Goal: Communication & Community: Answer question/provide support

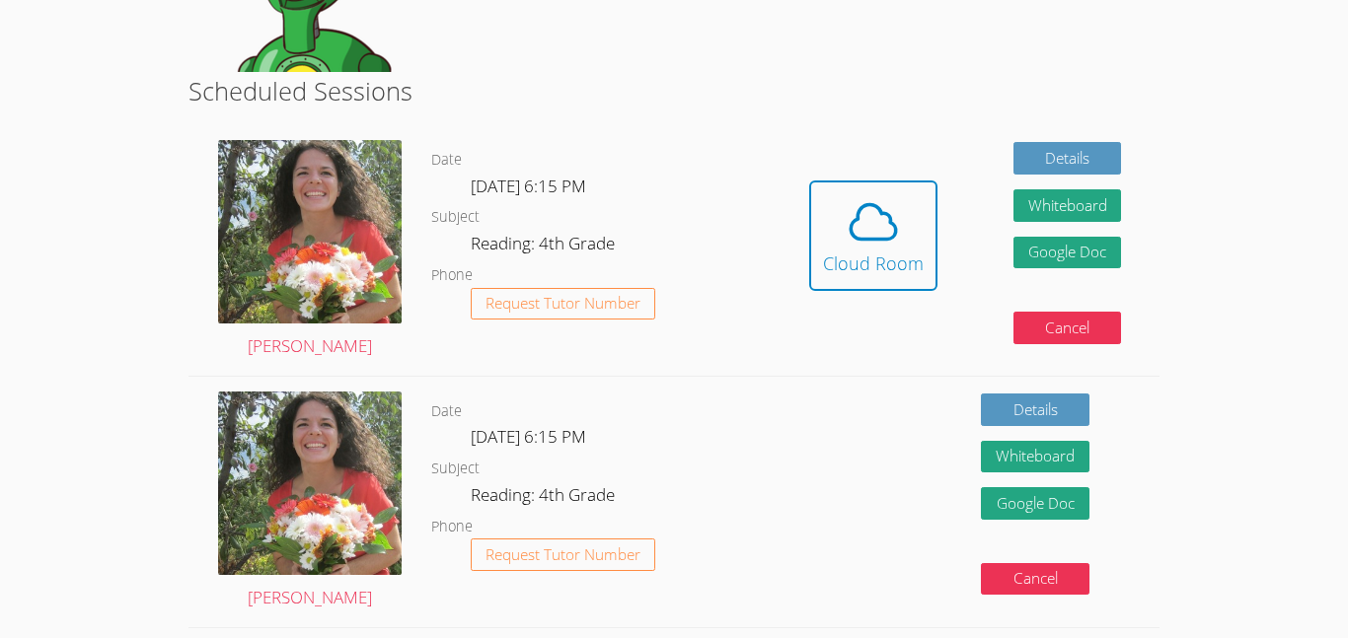
scroll to position [316, 0]
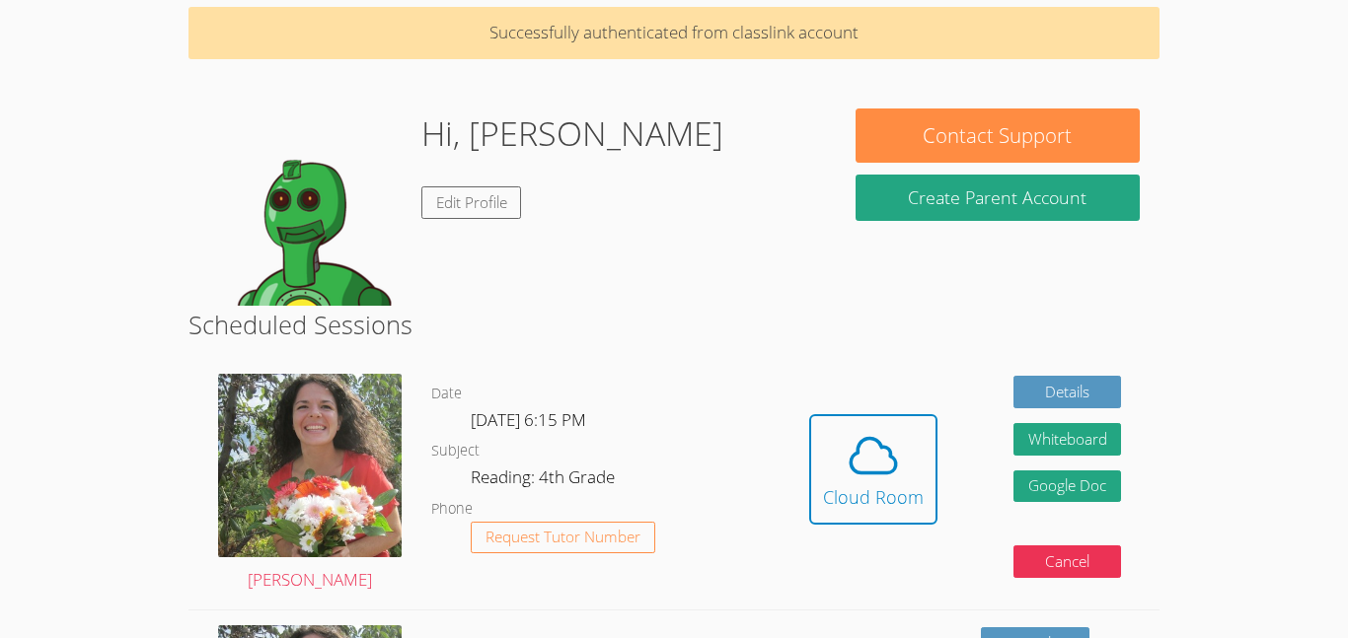
scroll to position [118, 0]
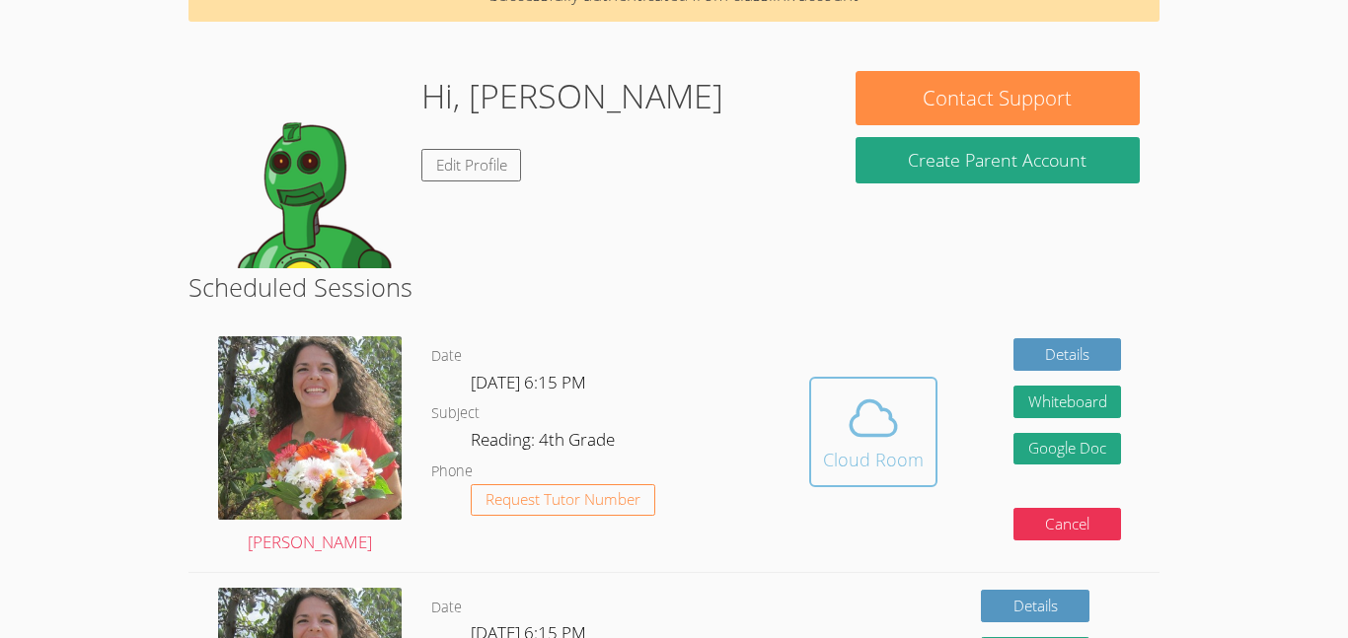
click at [908, 402] on span at bounding box center [873, 418] width 101 height 55
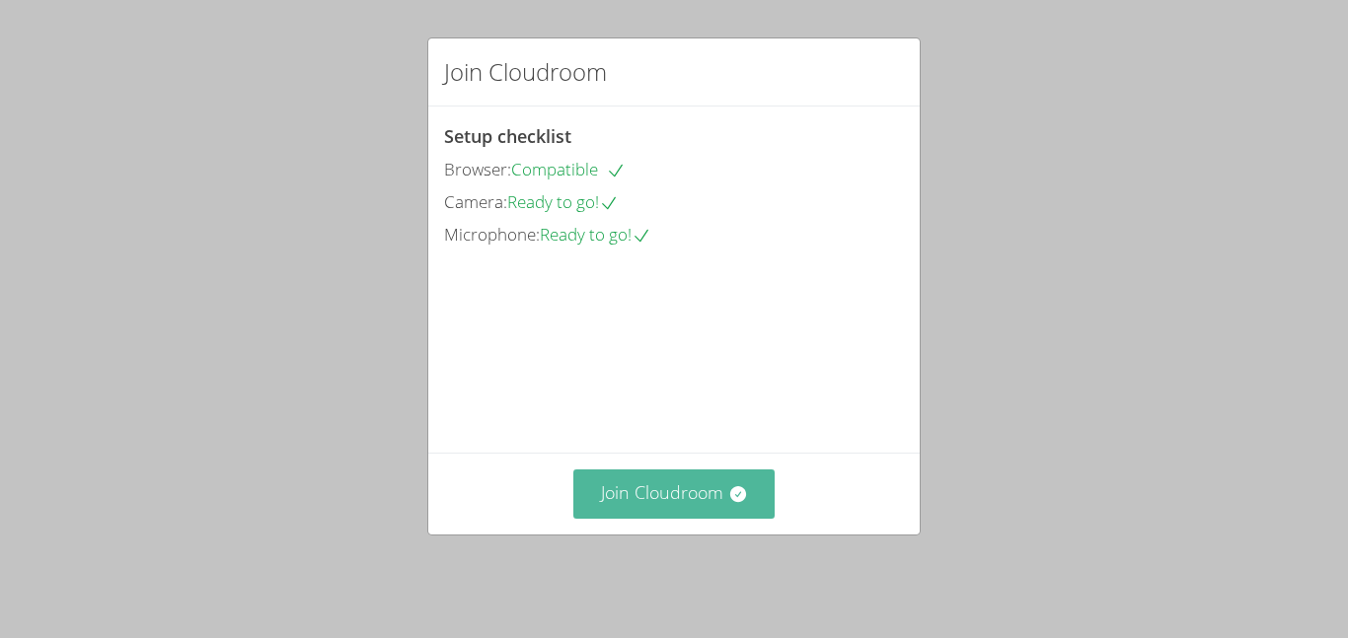
click at [657, 518] on button "Join Cloudroom" at bounding box center [674, 494] width 202 height 48
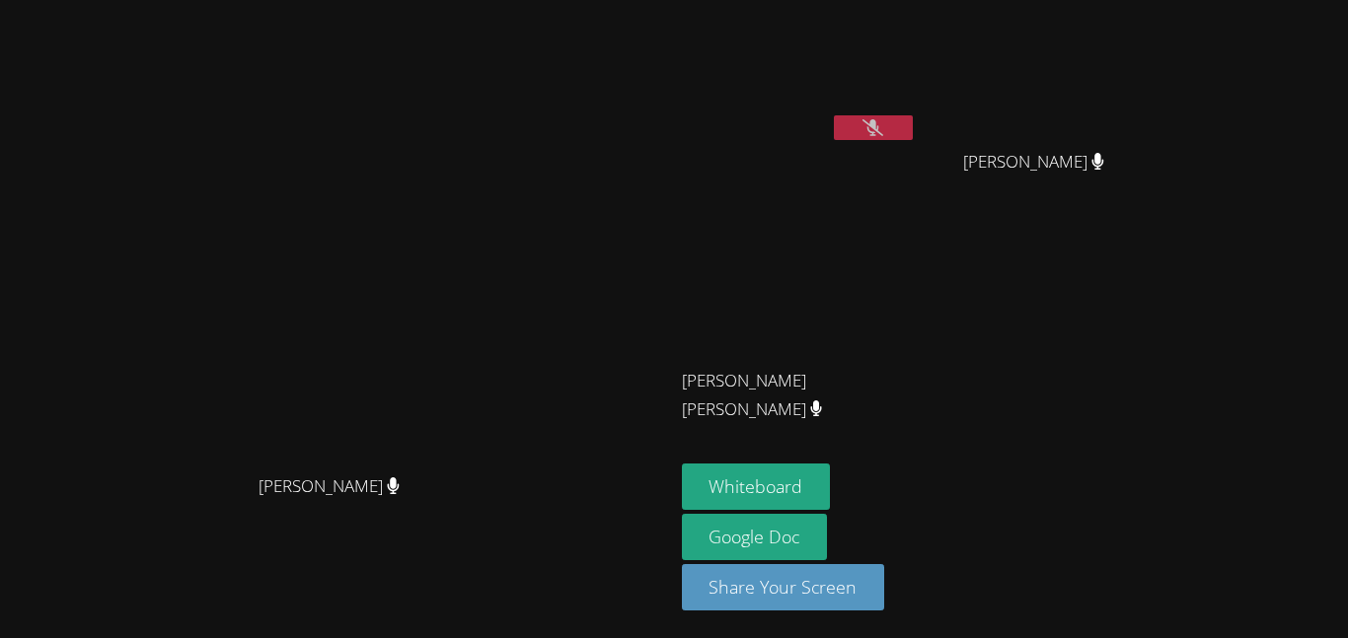
click at [913, 127] on button at bounding box center [873, 127] width 79 height 25
click at [883, 126] on icon at bounding box center [872, 127] width 21 height 17
click at [913, 128] on button at bounding box center [873, 127] width 79 height 25
click at [913, 133] on button at bounding box center [873, 127] width 79 height 25
click at [913, 132] on button at bounding box center [873, 127] width 79 height 25
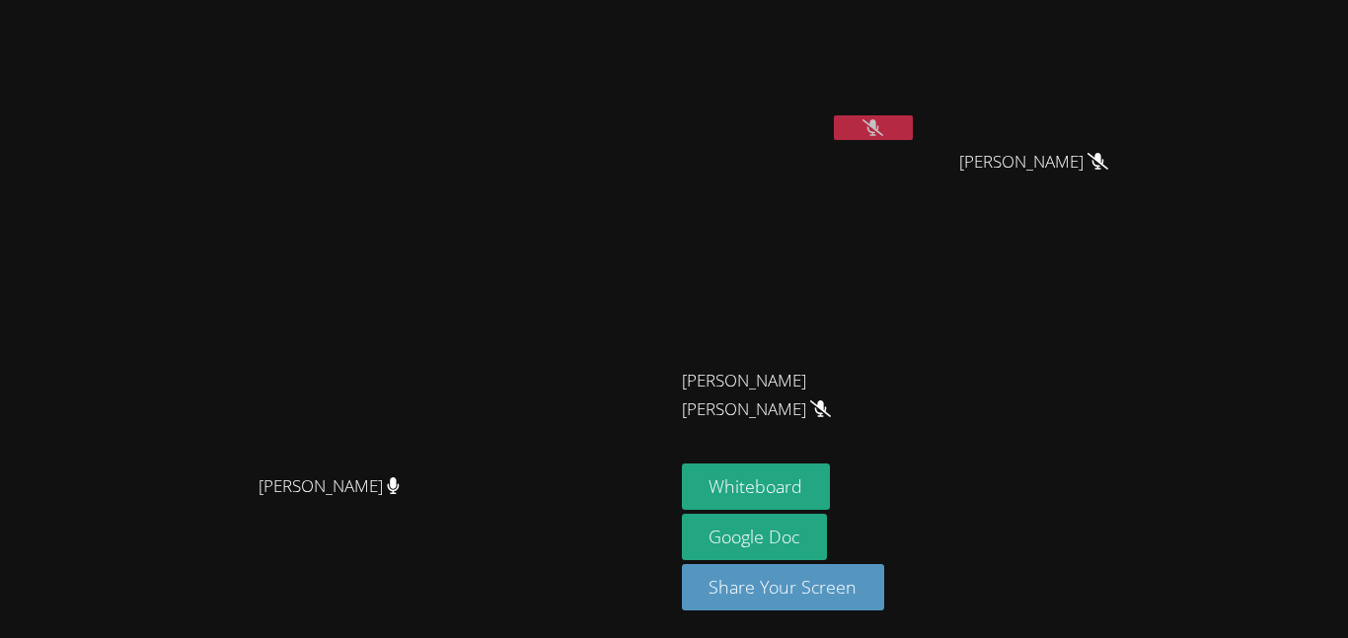
drag, startPoint x: 629, startPoint y: 182, endPoint x: 689, endPoint y: 194, distance: 60.6
click at [484, 194] on video at bounding box center [336, 280] width 296 height 370
drag, startPoint x: 901, startPoint y: 295, endPoint x: 990, endPoint y: 290, distance: 89.9
click at [916, 290] on video at bounding box center [799, 293] width 235 height 132
drag, startPoint x: 725, startPoint y: 217, endPoint x: 645, endPoint y: 256, distance: 89.1
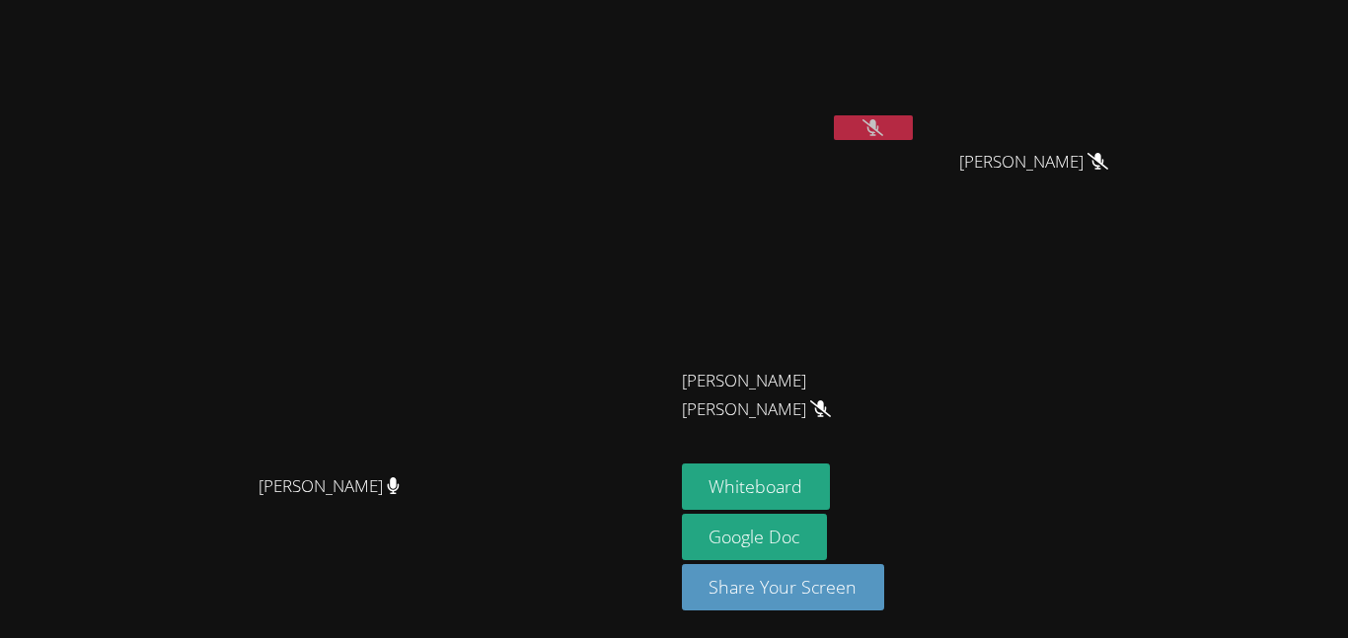
click at [484, 256] on video at bounding box center [336, 280] width 296 height 370
click at [883, 125] on icon at bounding box center [872, 127] width 21 height 17
click at [879, 126] on icon at bounding box center [872, 127] width 13 height 17
click at [883, 126] on icon at bounding box center [872, 127] width 21 height 17
click at [879, 130] on icon at bounding box center [872, 127] width 13 height 17
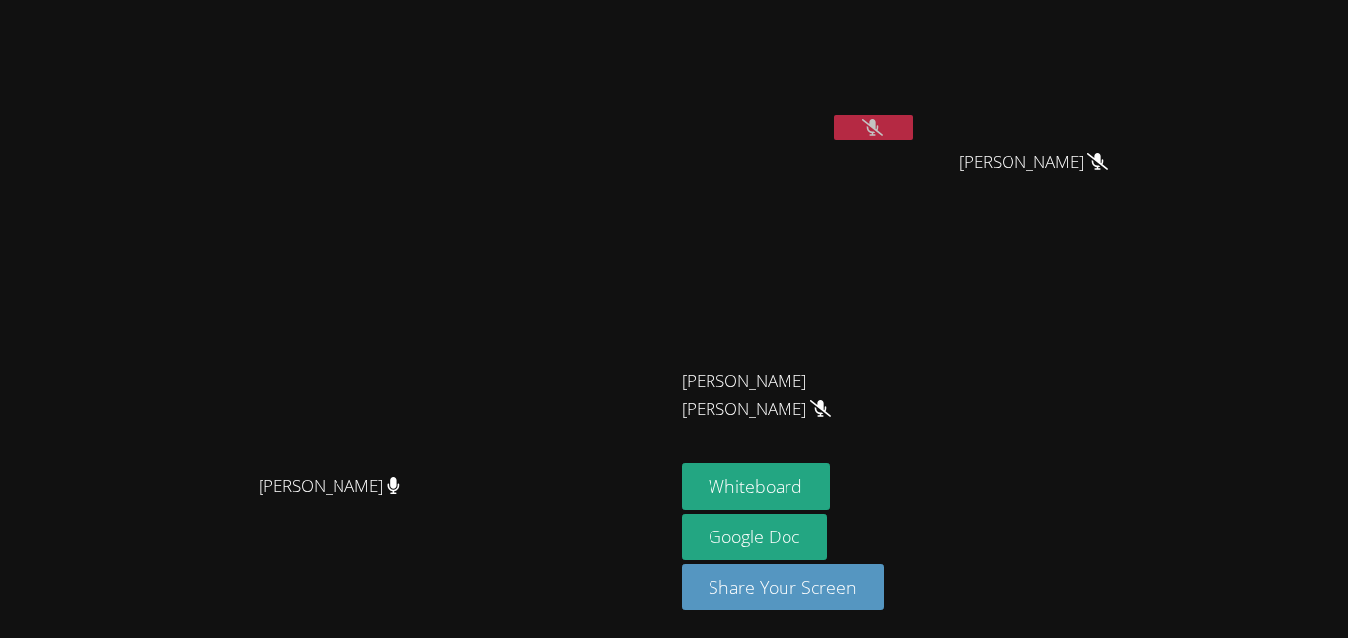
click at [901, 386] on span "Alexa Bravo Flores" at bounding box center [791, 395] width 219 height 57
click at [913, 127] on button at bounding box center [873, 127] width 79 height 25
click at [916, 179] on div "Noah Pelaez" at bounding box center [799, 113] width 235 height 211
click at [916, 60] on video at bounding box center [799, 74] width 235 height 132
click at [916, 80] on video at bounding box center [799, 74] width 235 height 132
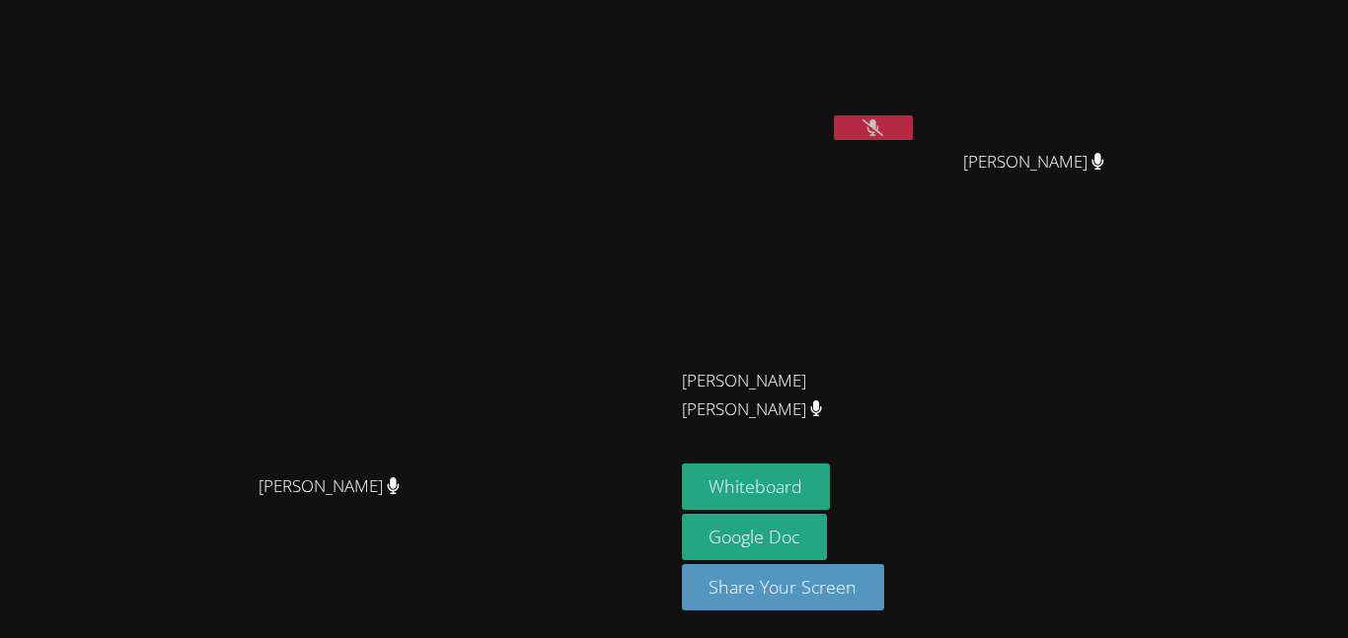
click at [906, 130] on video at bounding box center [799, 74] width 235 height 132
click at [883, 129] on icon at bounding box center [872, 127] width 21 height 17
click at [879, 129] on icon at bounding box center [872, 127] width 13 height 17
click at [913, 120] on button at bounding box center [873, 127] width 79 height 25
click at [885, 591] on button "Share Your Screen" at bounding box center [783, 587] width 203 height 46
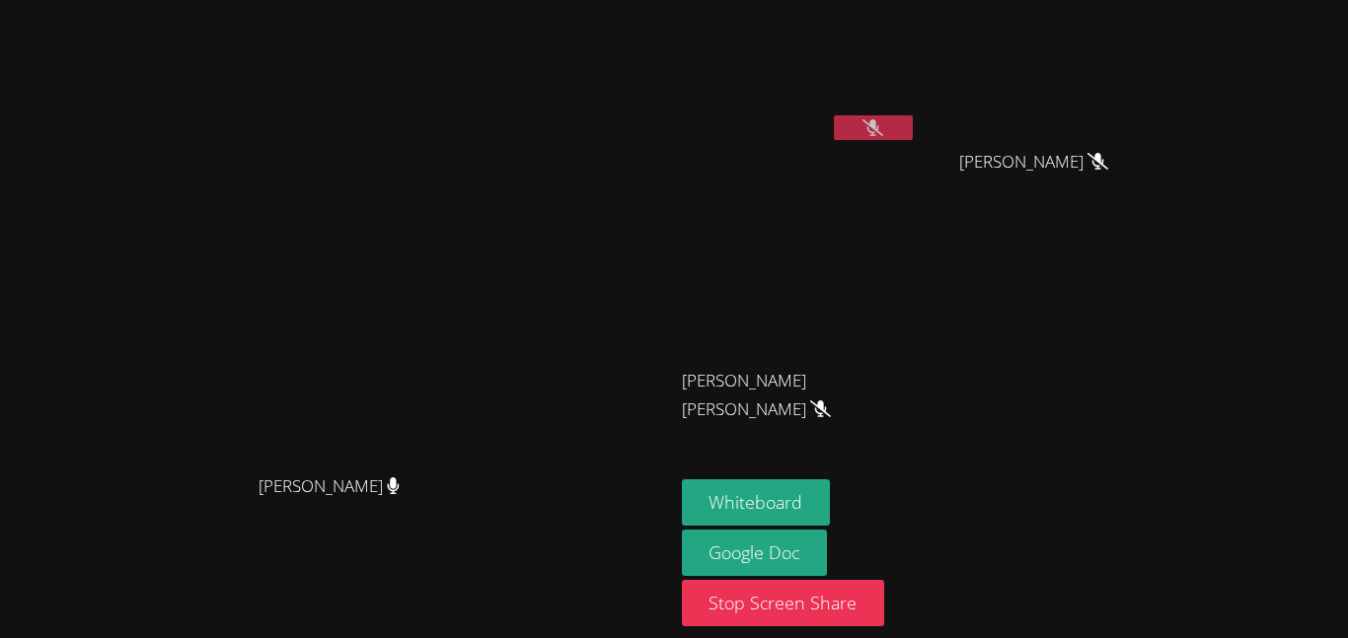
click at [916, 89] on video at bounding box center [799, 74] width 235 height 132
click at [831, 508] on button "Whiteboard" at bounding box center [756, 502] width 149 height 46
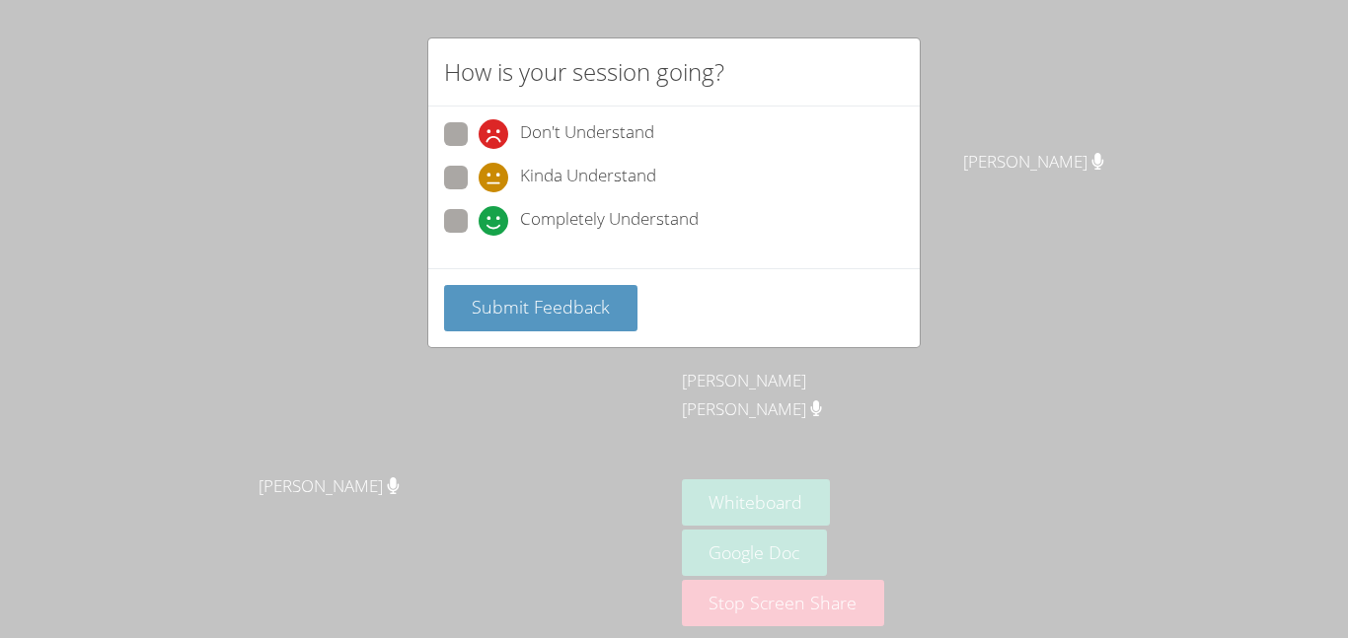
click at [760, 265] on div "Don't Understand Kinda Understand Completely Understand" at bounding box center [673, 188] width 491 height 162
click at [593, 323] on button "Submit Feedback" at bounding box center [540, 308] width 193 height 46
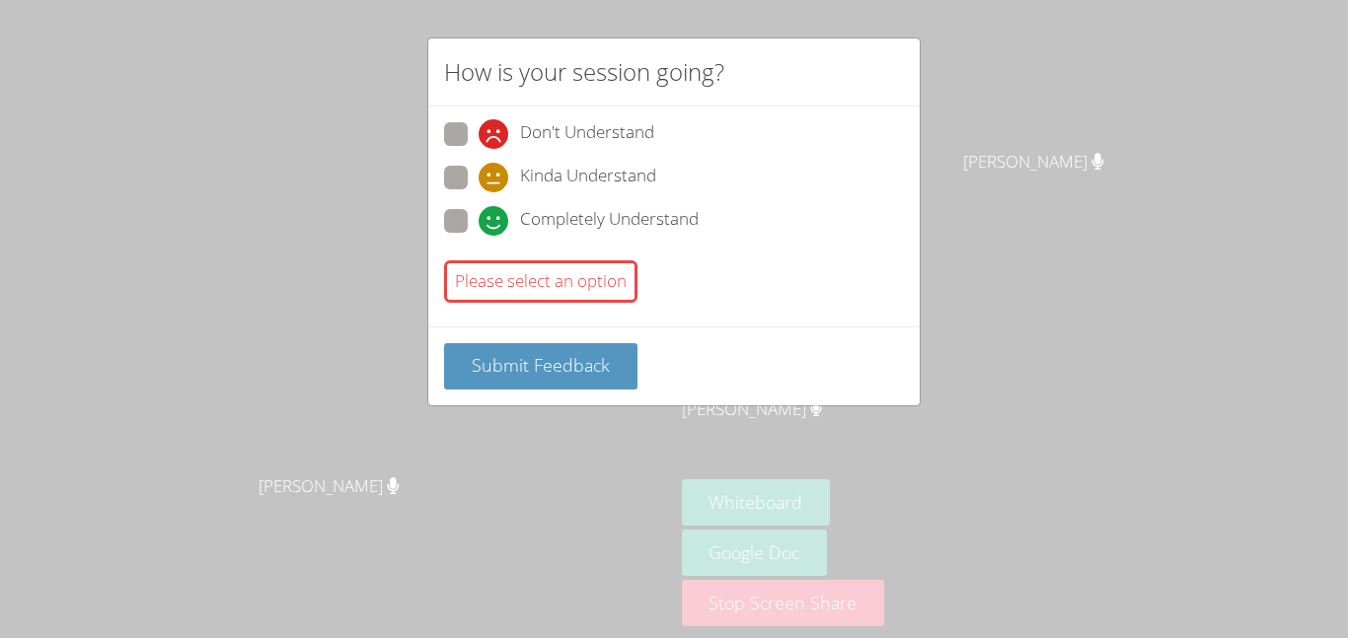
click at [668, 437] on div "How is your session going? Don't Understand Kinda Understand Completely Underst…" at bounding box center [674, 319] width 1348 height 638
click at [478, 236] on span at bounding box center [478, 236] width 0 height 0
click at [478, 224] on input "Completely Understand" at bounding box center [486, 217] width 17 height 17
radio input "true"
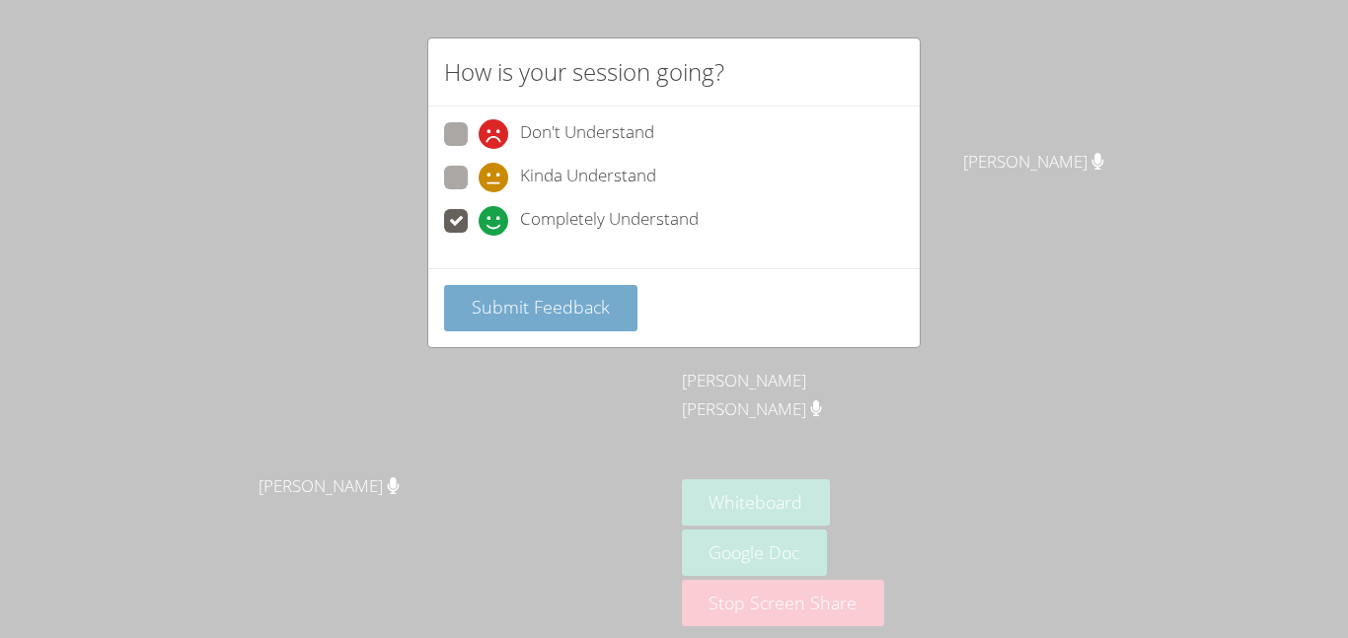
click at [551, 322] on button "Submit Feedback" at bounding box center [540, 308] width 193 height 46
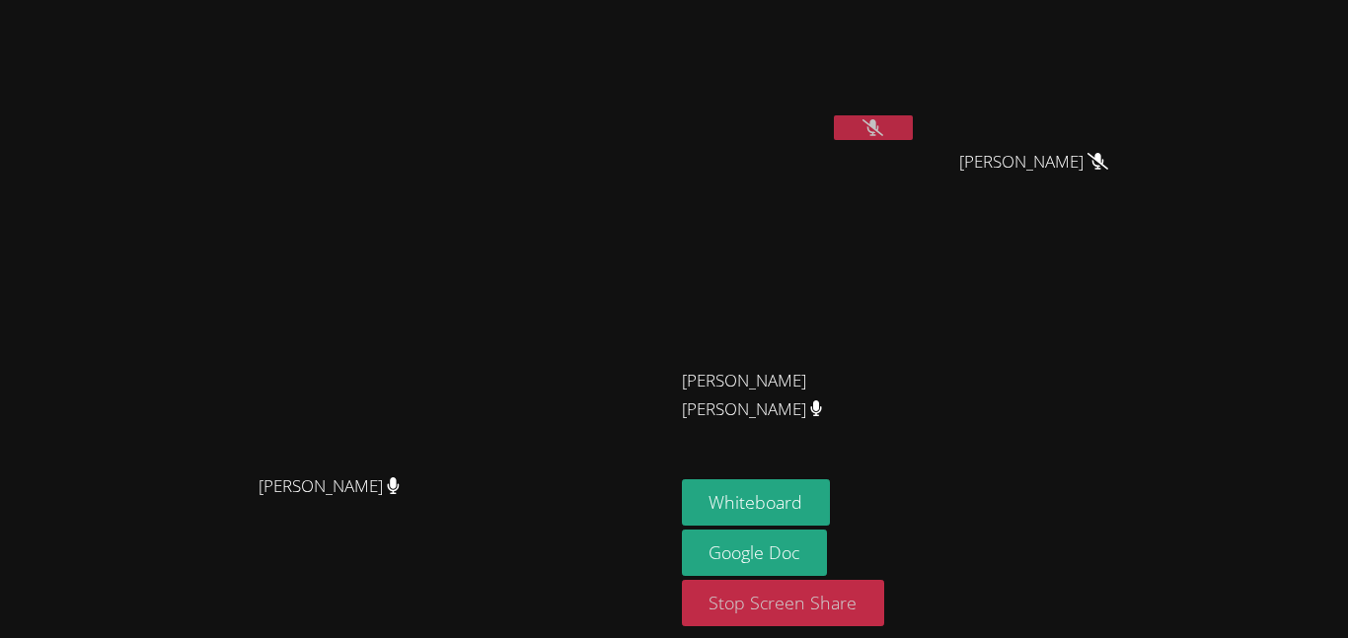
click at [885, 610] on button "Stop Screen Share" at bounding box center [783, 603] width 203 height 46
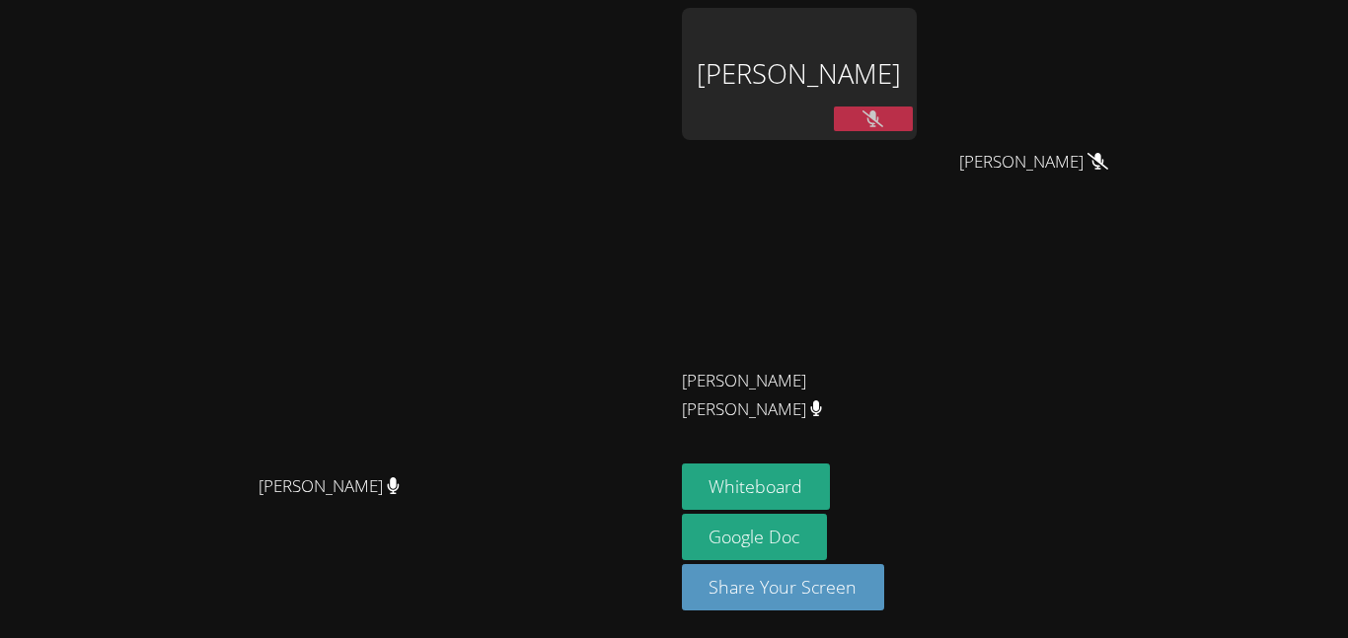
click at [1050, 477] on div "Whiteboard Google Doc Share Your Screen" at bounding box center [920, 545] width 477 height 163
click at [913, 128] on button at bounding box center [873, 119] width 79 height 25
click at [879, 124] on icon at bounding box center [872, 118] width 13 height 17
click at [1088, 505] on div "Whiteboard Google Doc Share Your Screen" at bounding box center [920, 545] width 477 height 163
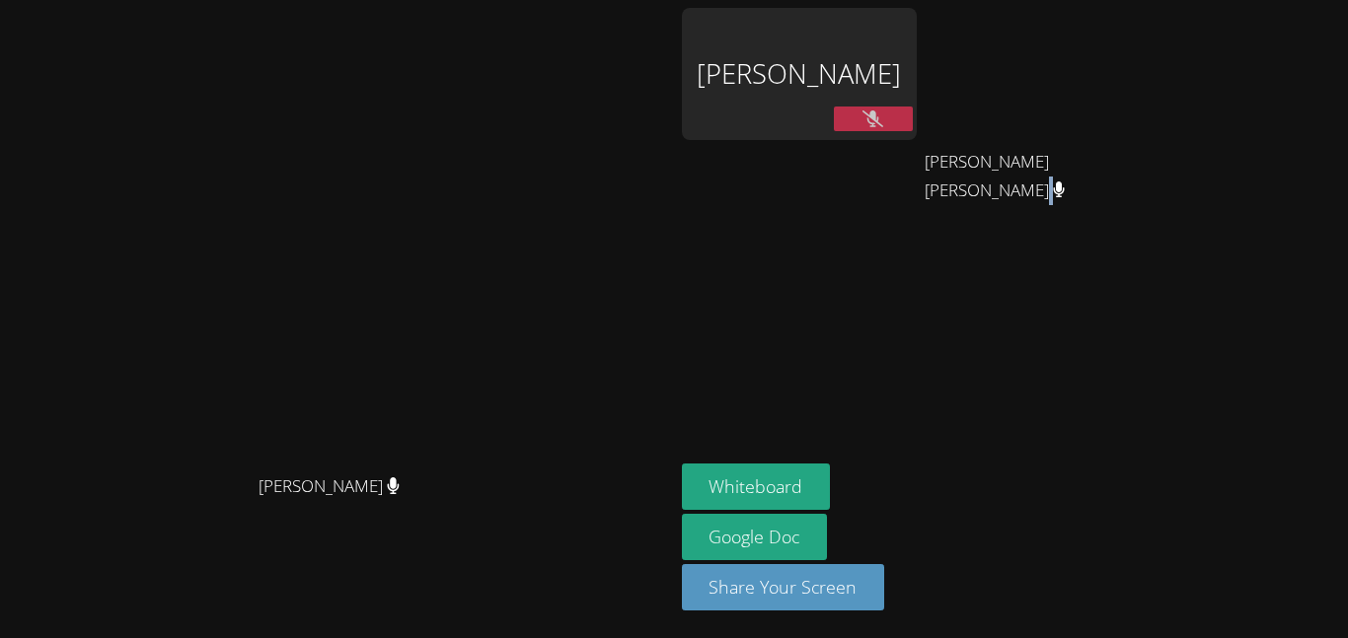
click at [913, 119] on button at bounding box center [873, 119] width 79 height 25
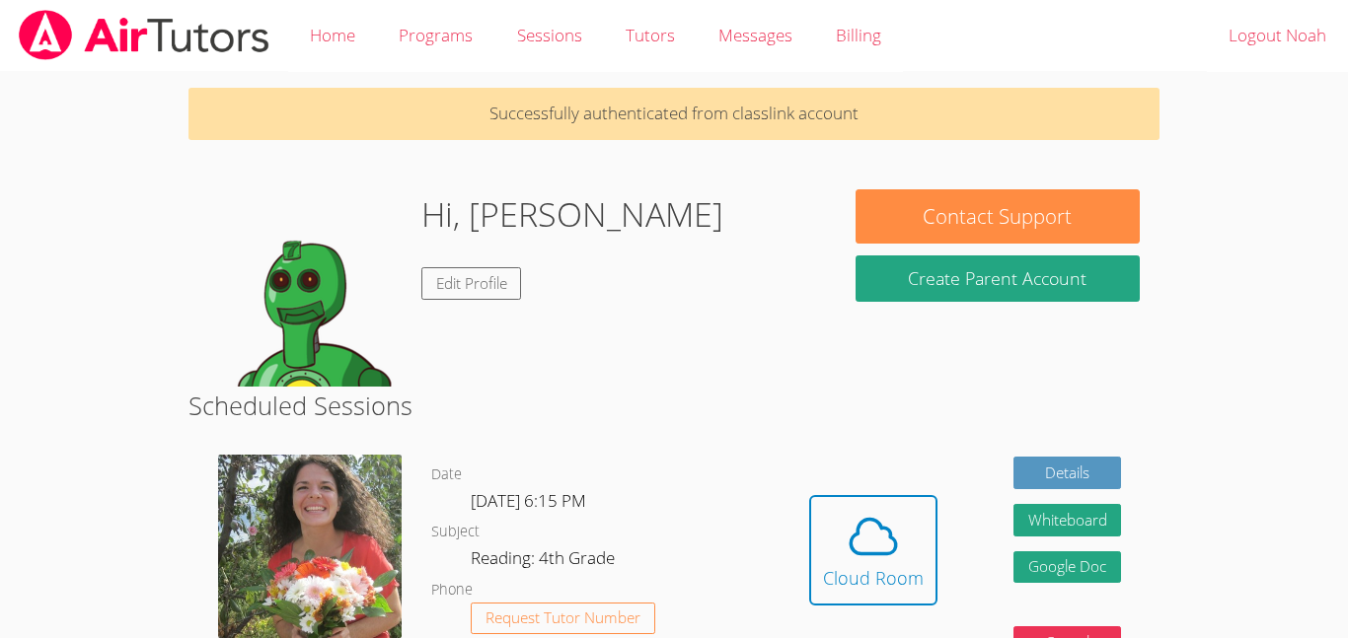
scroll to position [118, 0]
